Goal: Contribute content: Contribute content

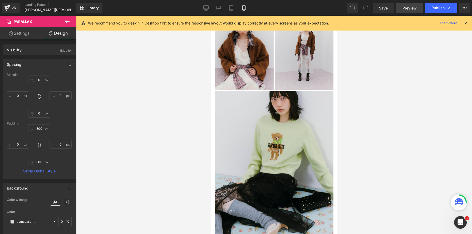
scroll to position [1904, 126]
click at [411, 10] on span "Preview" at bounding box center [409, 8] width 14 height 6
click at [386, 8] on span "Save" at bounding box center [383, 8] width 9 height 6
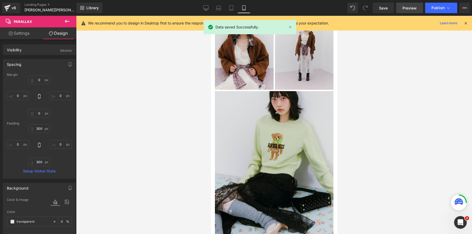
click at [404, 6] on span "Preview" at bounding box center [409, 8] width 14 height 6
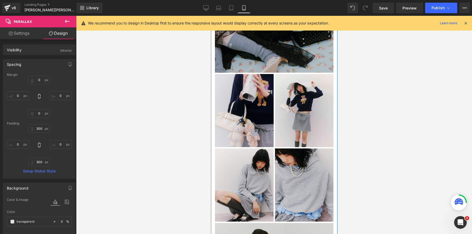
scroll to position [511, 0]
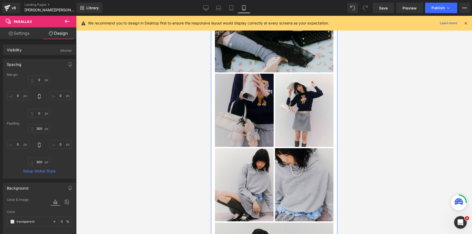
click at [243, 94] on img at bounding box center [244, 110] width 59 height 73
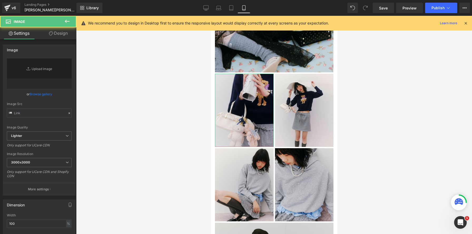
type input "[URL][DOMAIN_NAME]"
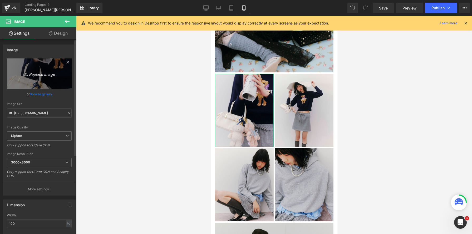
click at [48, 75] on icon "Replace Image" at bounding box center [39, 73] width 42 height 7
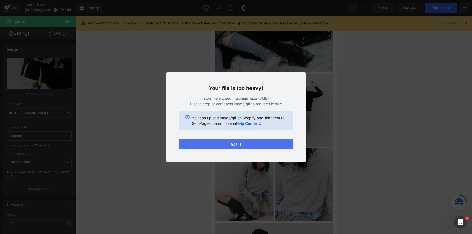
click at [260, 143] on button "Got it" at bounding box center [236, 144] width 114 height 11
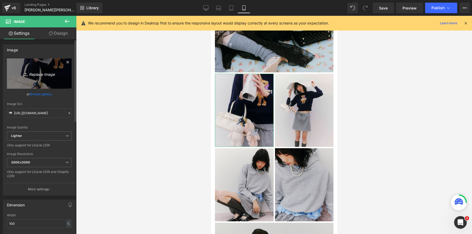
click at [37, 73] on icon "Replace Image" at bounding box center [39, 73] width 42 height 7
type input "C:\fakepath\20250909LILY_feed_0000_レイヤー 7.jpg"
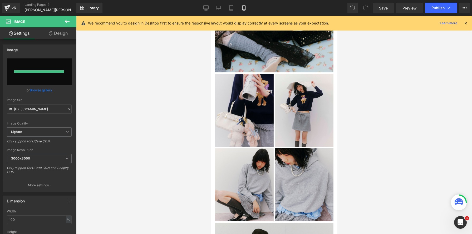
type input "[URL][DOMAIN_NAME]"
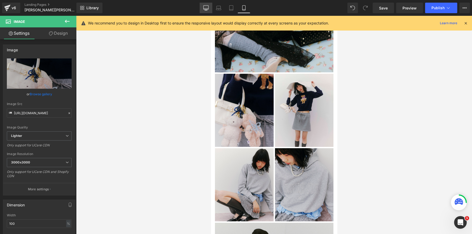
click at [206, 8] on icon at bounding box center [205, 7] width 5 height 5
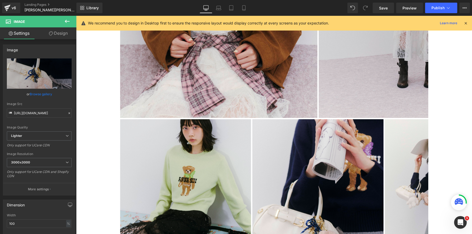
scroll to position [3, 3]
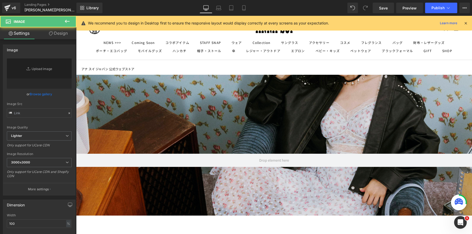
click at [20, 75] on link "Replace Image" at bounding box center [39, 73] width 65 height 30
type input "[URL][DOMAIN_NAME]"
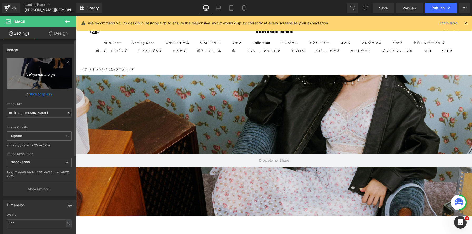
scroll to position [617, 0]
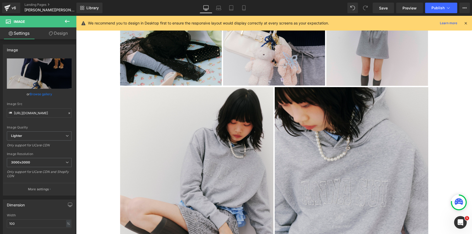
type input "C:\fakepath\20250909LILY_feed_0000_レイヤー 7.jpg"
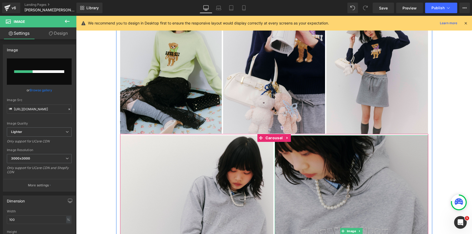
scroll to position [551, 0]
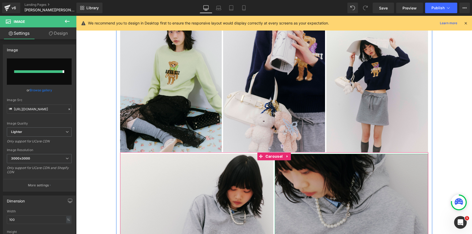
type input "[URL][DOMAIN_NAME]"
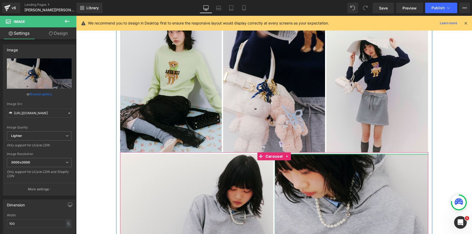
scroll to position [520, 0]
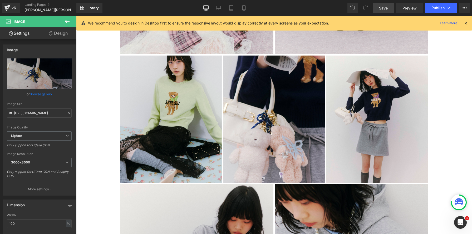
click at [383, 8] on span "Save" at bounding box center [383, 8] width 9 height 6
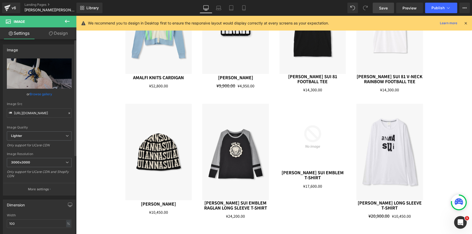
scroll to position [1257, 0]
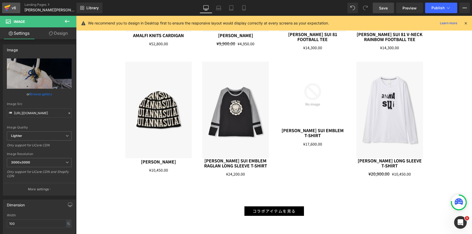
click at [6, 6] on icon at bounding box center [7, 6] width 6 height 3
